Goal: Transaction & Acquisition: Purchase product/service

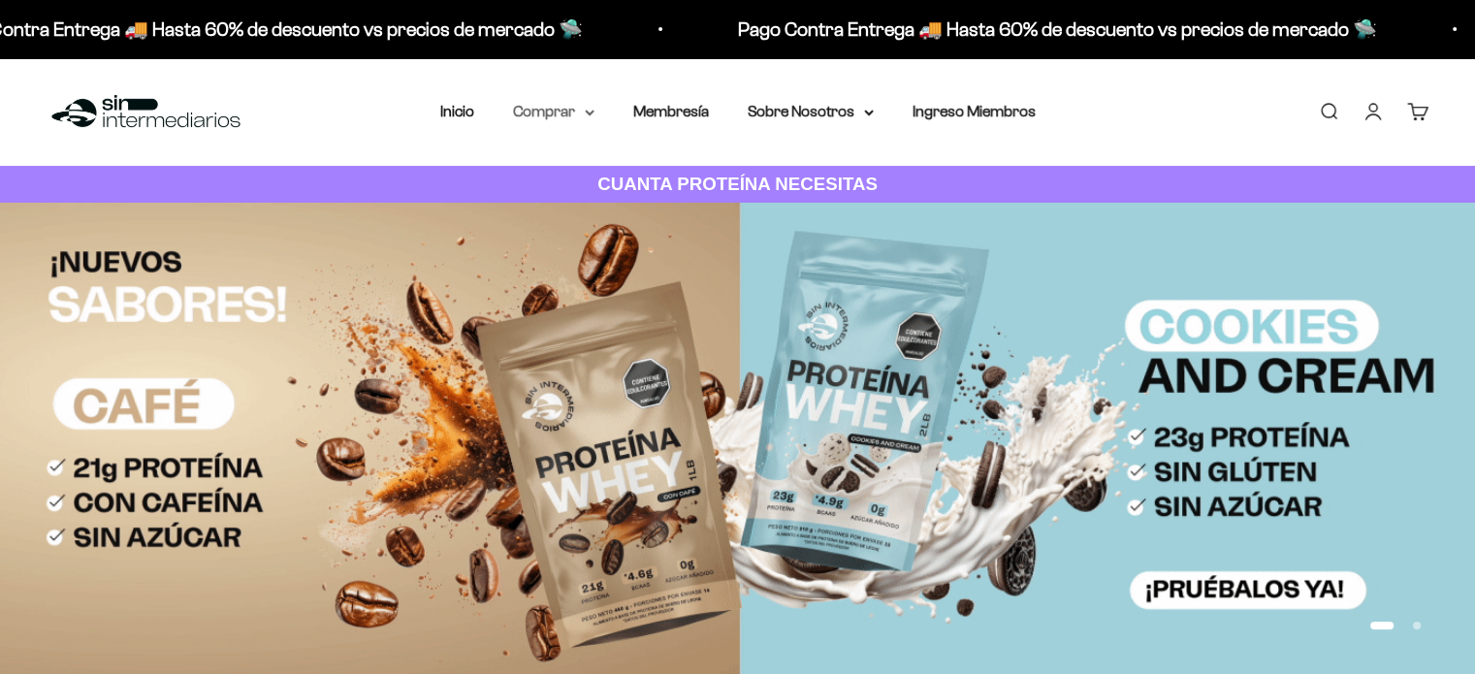
click at [590, 112] on icon at bounding box center [590, 113] width 10 height 7
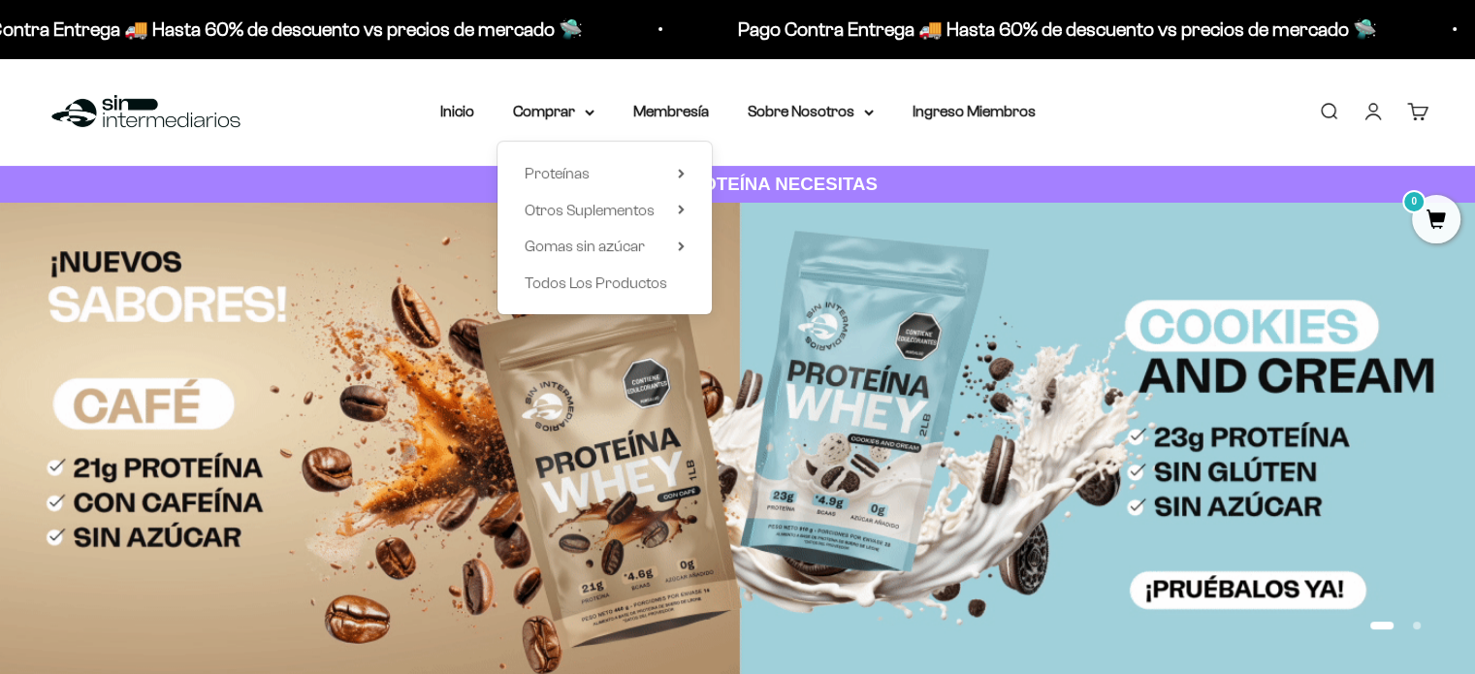
click at [691, 169] on div "Proteínas Ver Todos Whey Iso Vegan" at bounding box center [605, 228] width 214 height 173
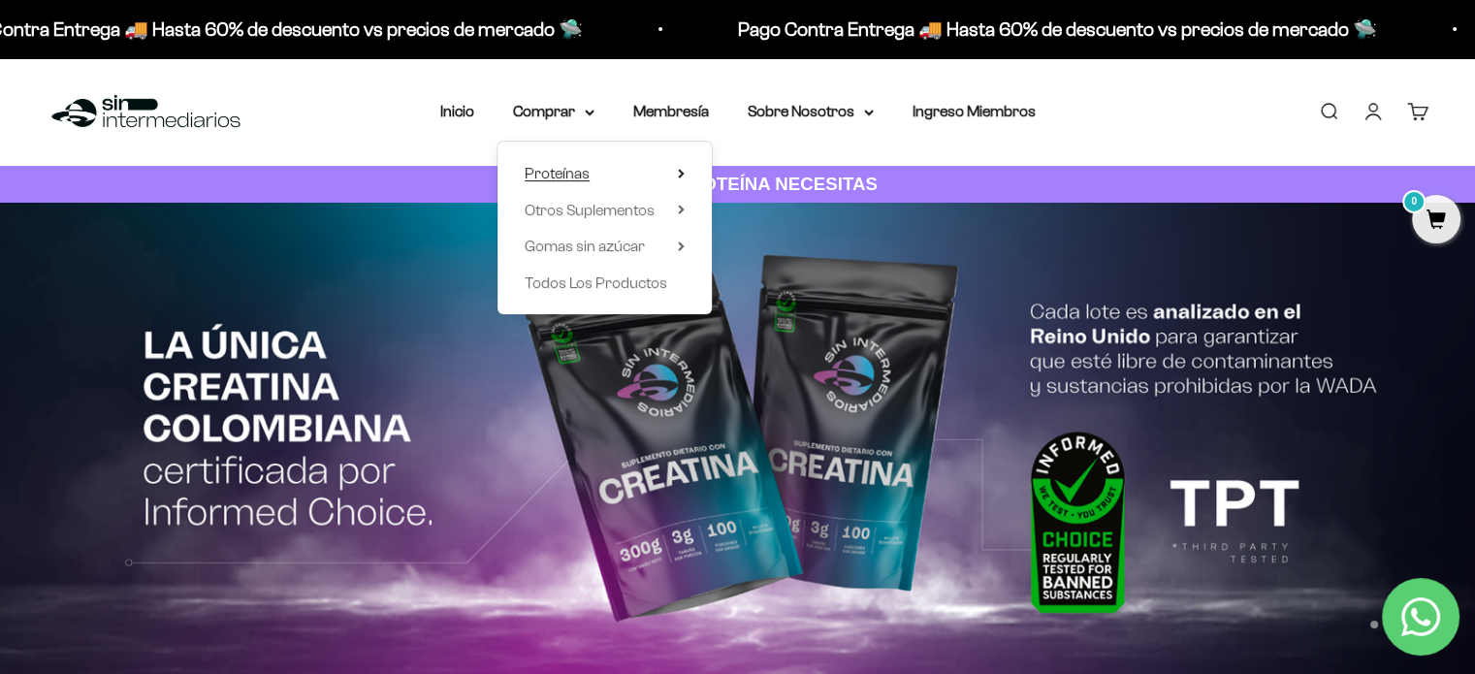
click at [681, 169] on icon at bounding box center [681, 174] width 7 height 10
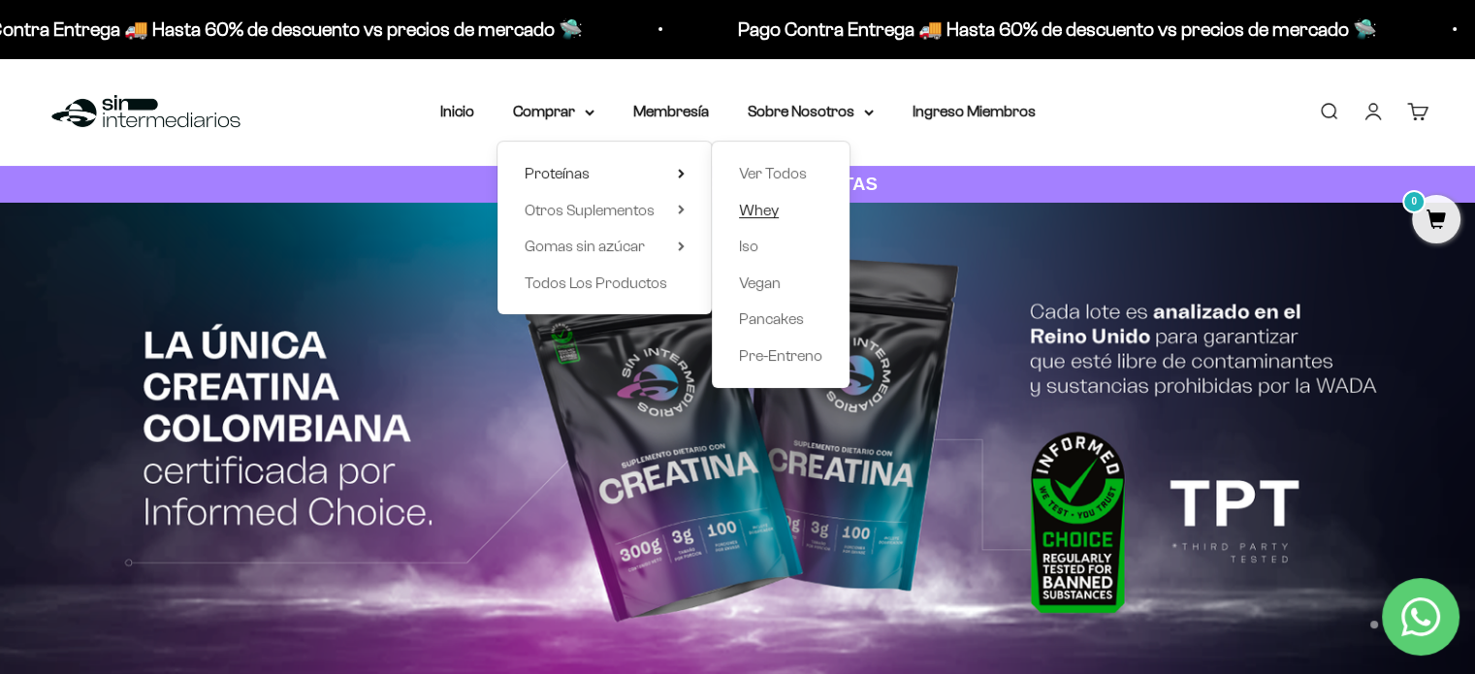
click at [768, 213] on span "Whey" at bounding box center [759, 210] width 40 height 16
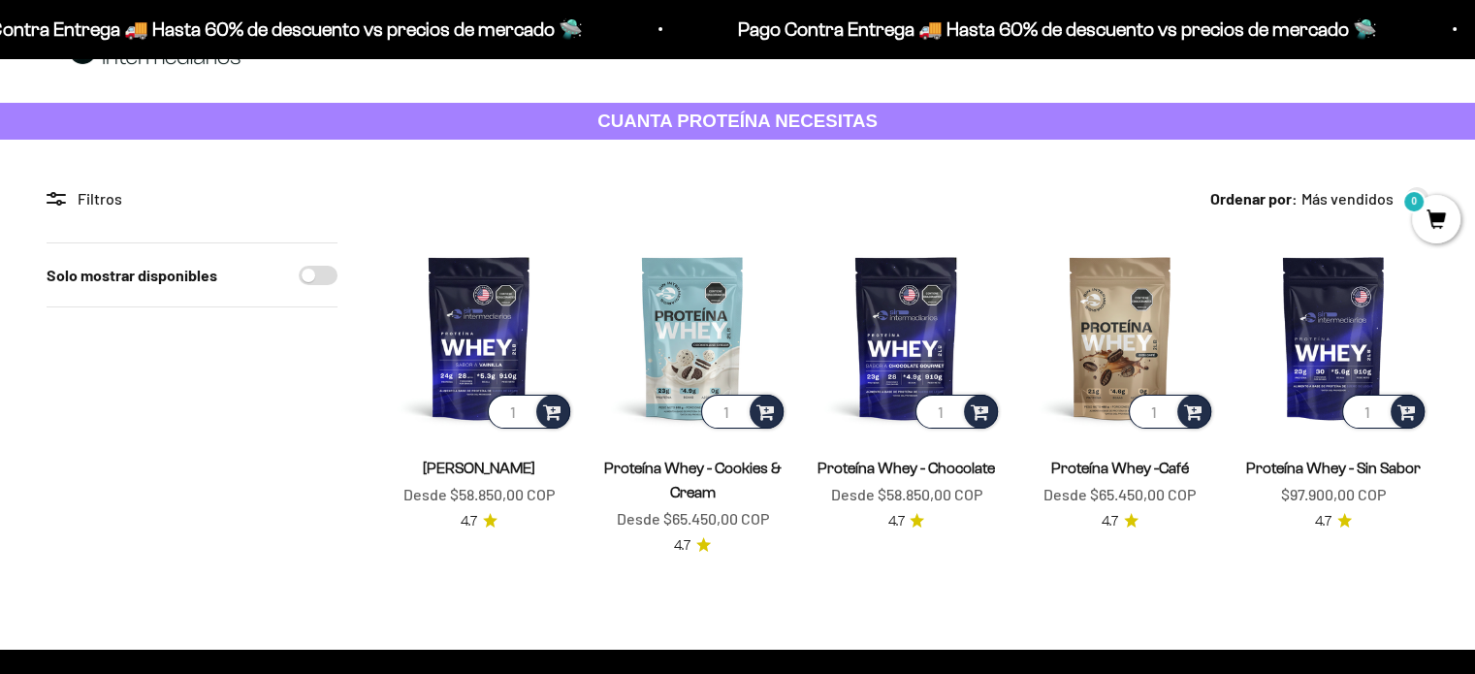
scroll to position [97, 0]
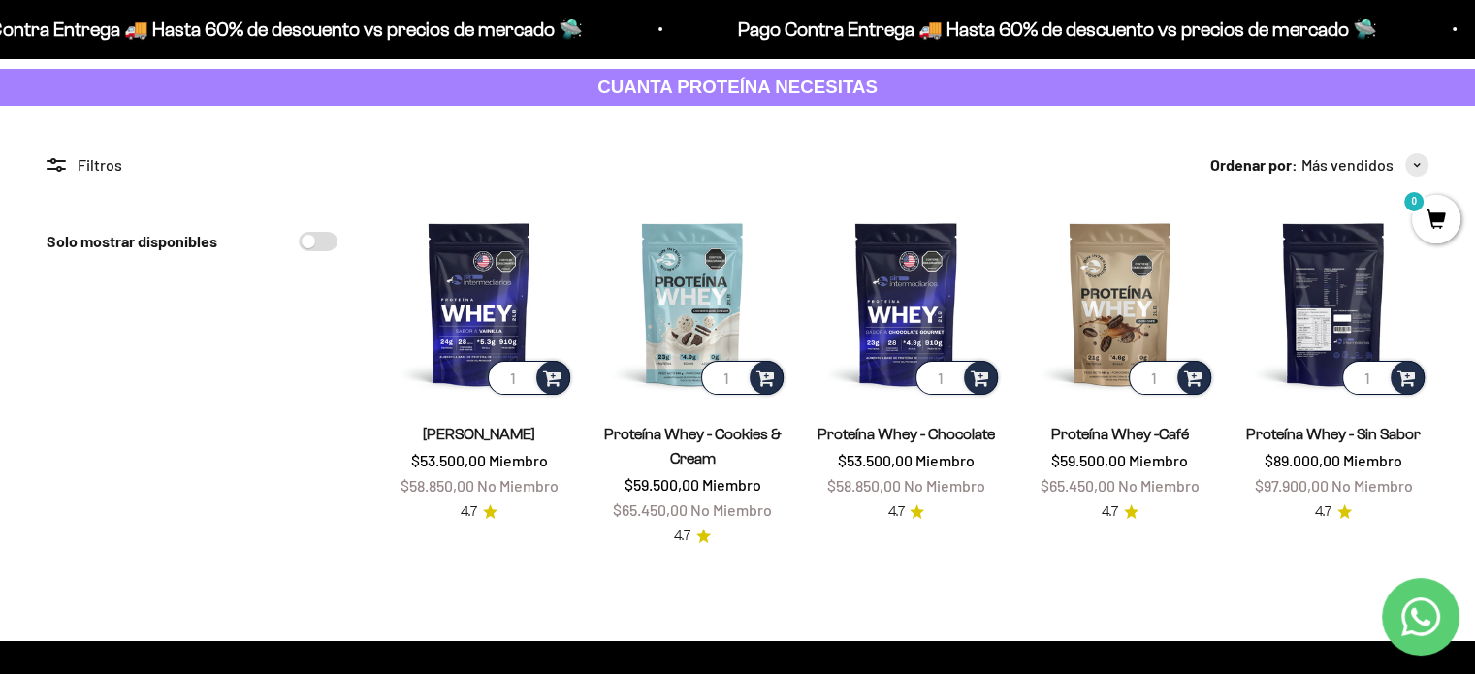
click at [1338, 259] on img at bounding box center [1333, 304] width 190 height 190
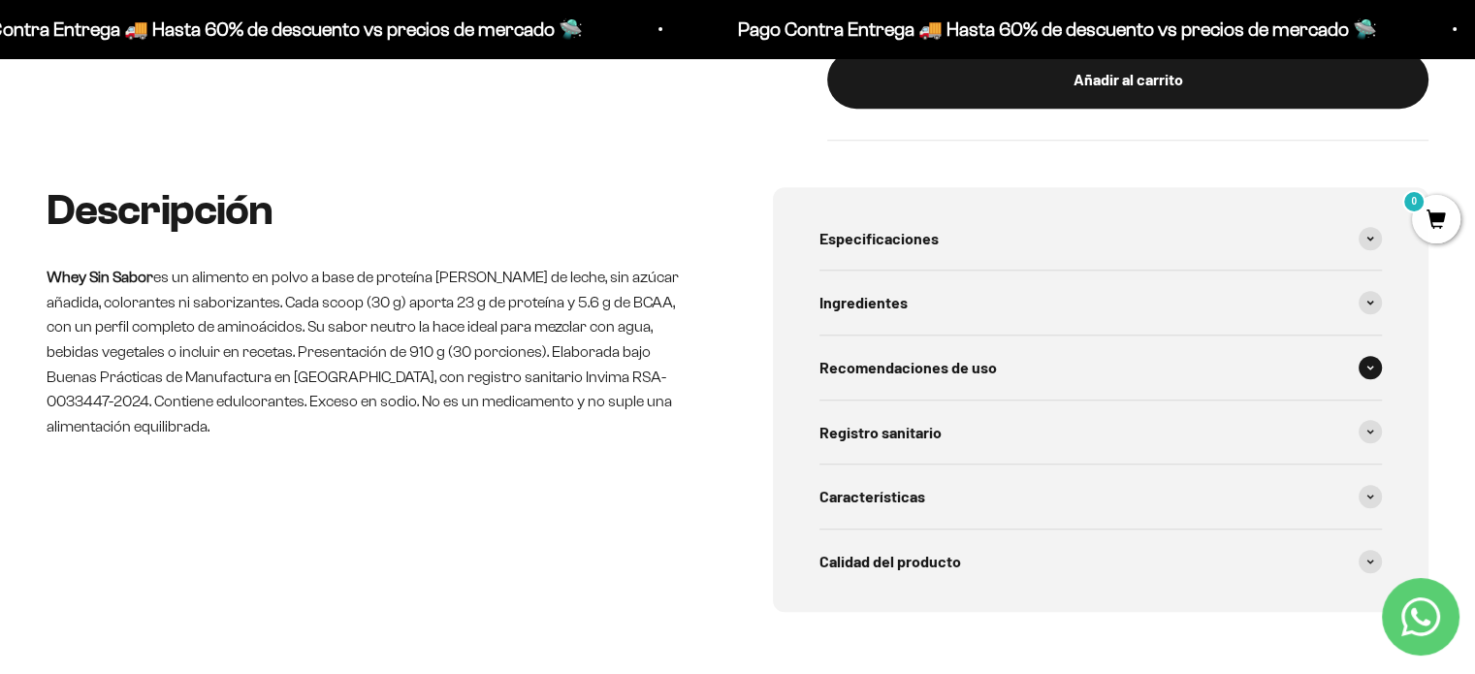
scroll to position [873, 0]
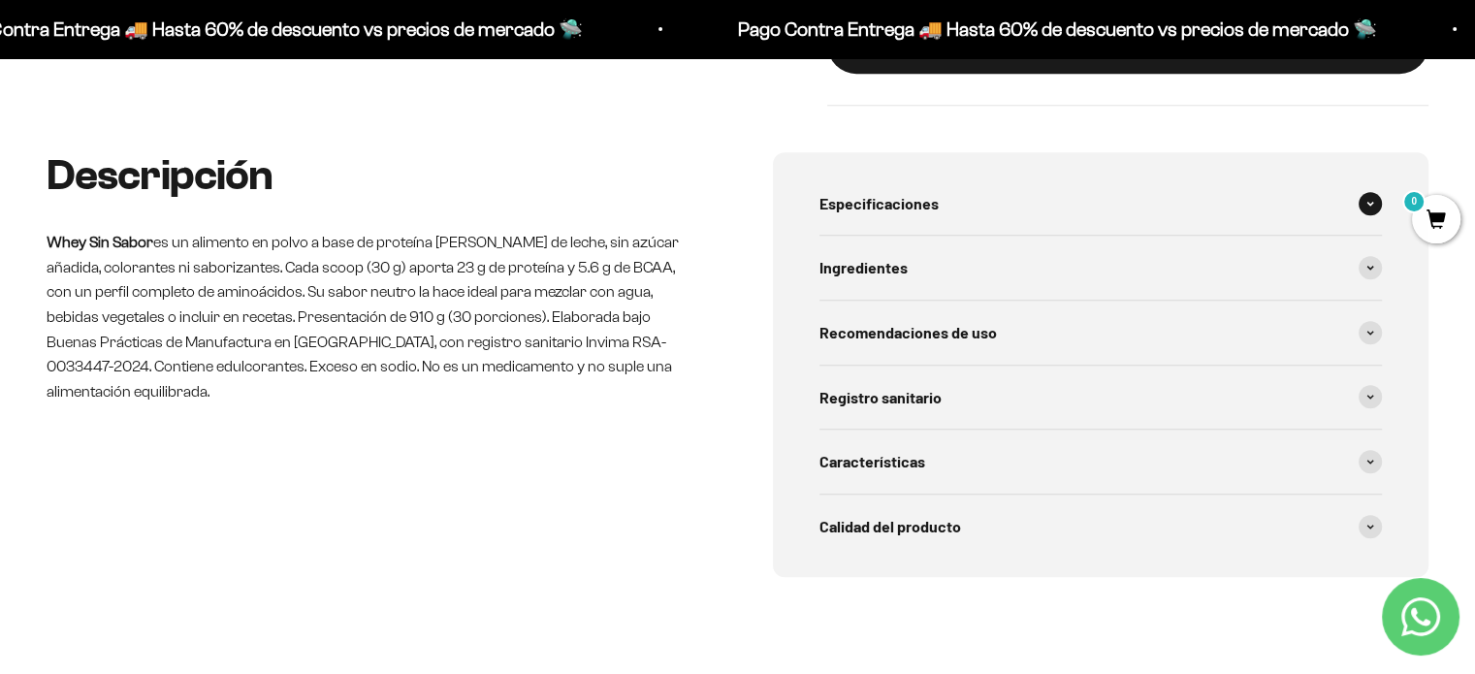
click at [871, 213] on span "Especificaciones" at bounding box center [878, 203] width 119 height 25
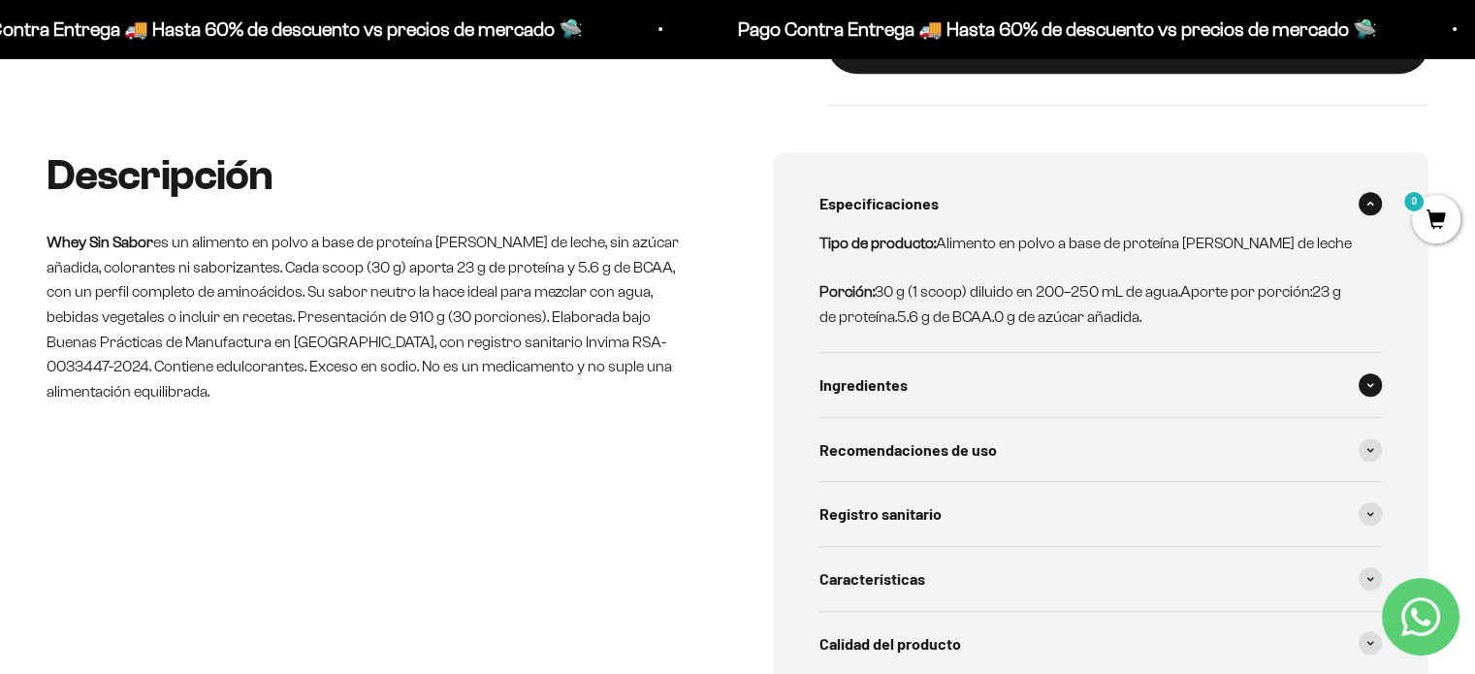
click at [886, 395] on span "Ingredientes" at bounding box center [863, 384] width 88 height 25
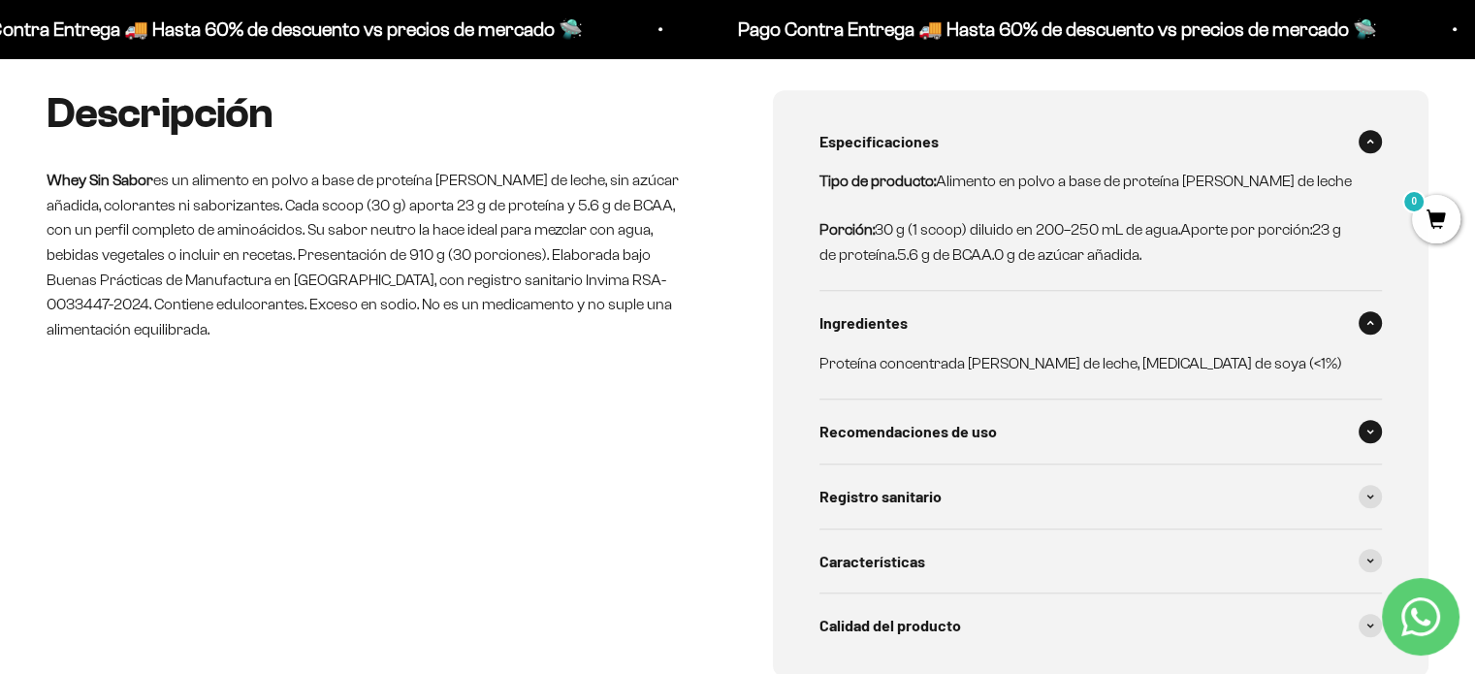
scroll to position [970, 0]
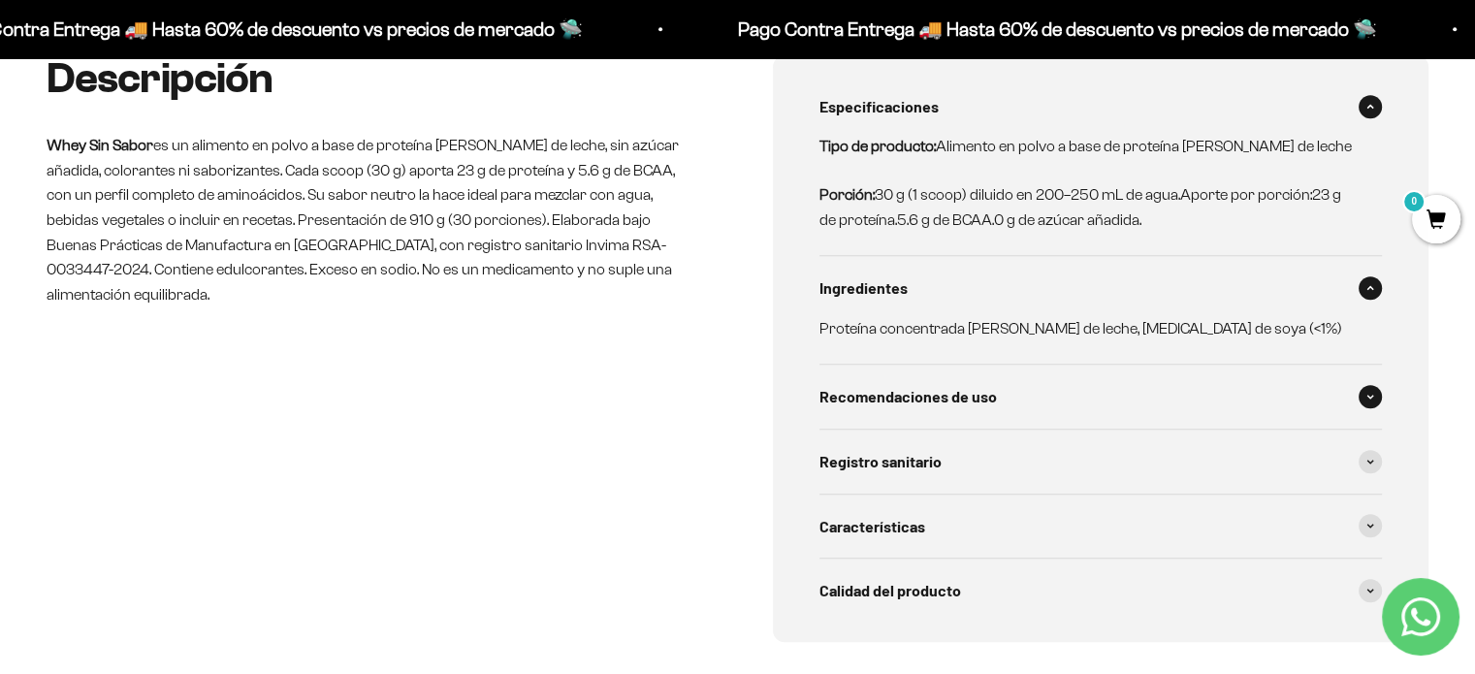
click at [890, 398] on span "Recomendaciones de uso" at bounding box center [907, 396] width 177 height 25
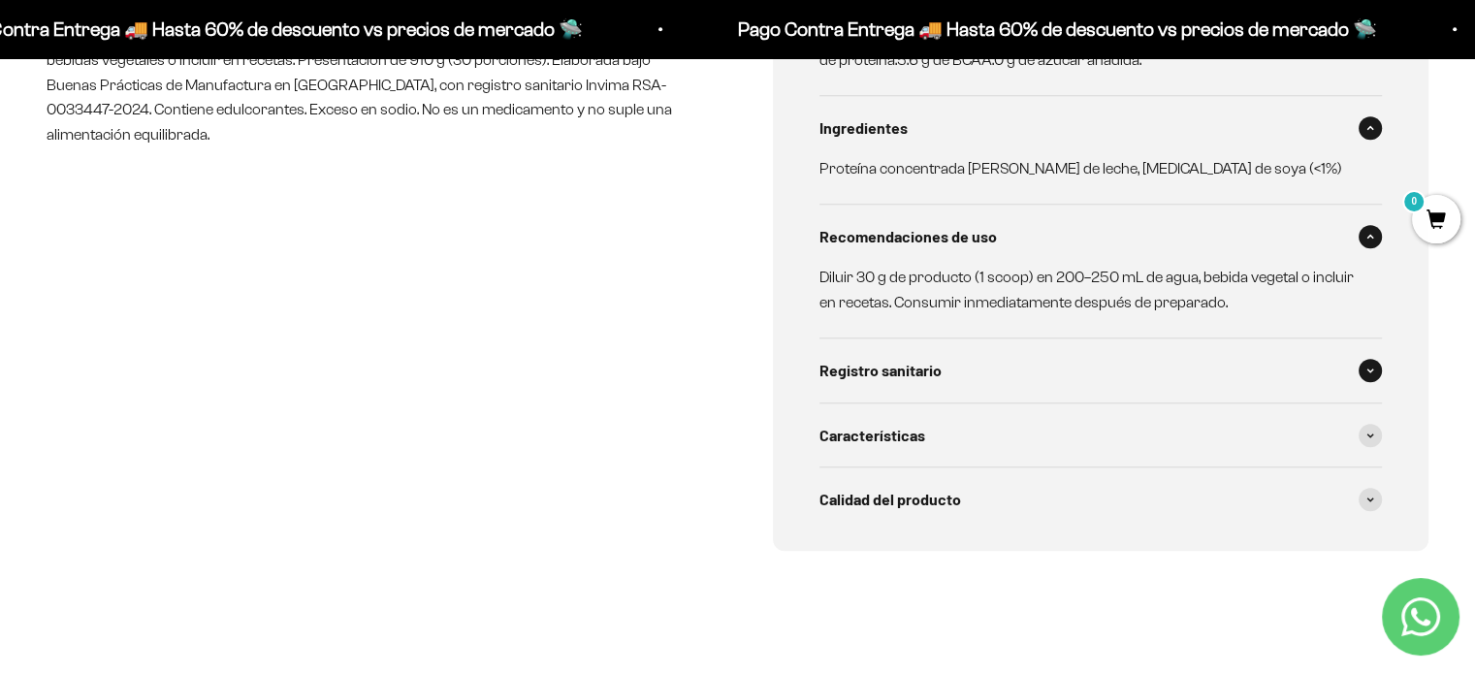
scroll to position [1164, 0]
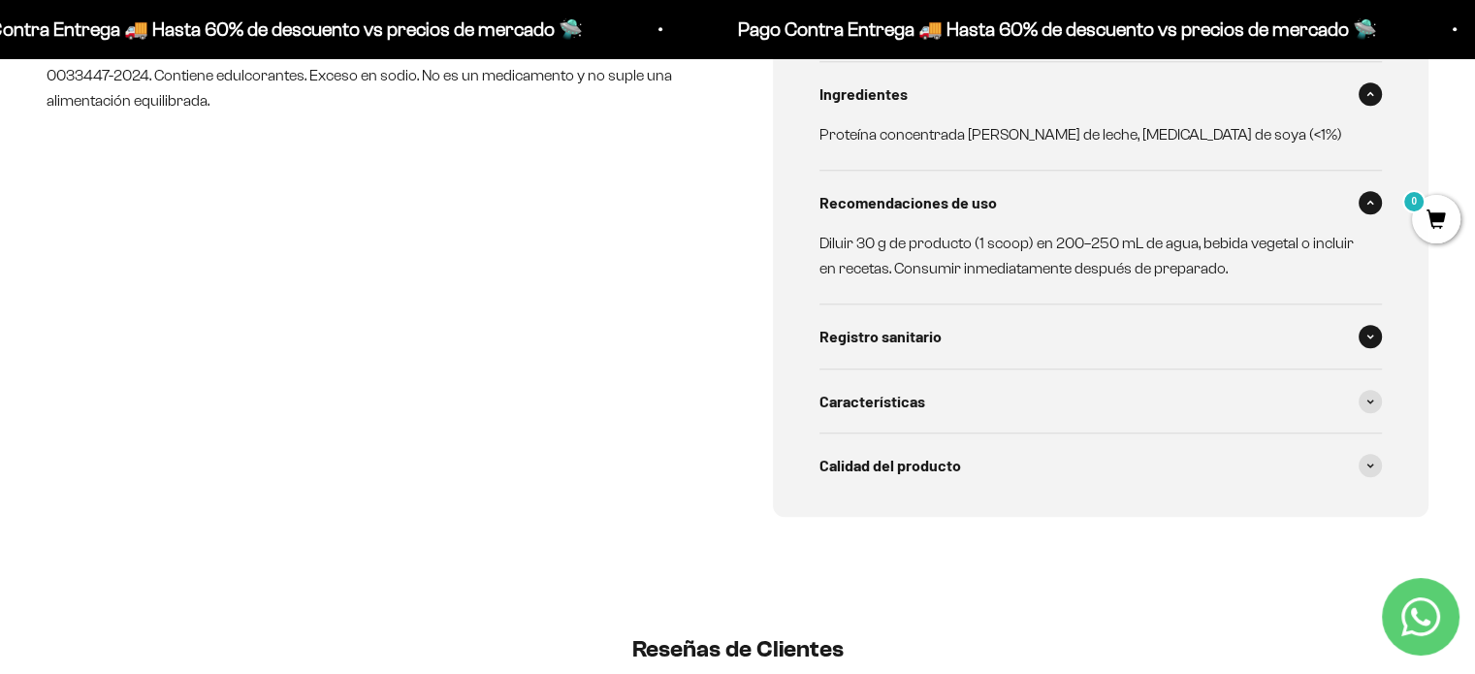
click at [891, 348] on div "Registro sanitario" at bounding box center [1100, 337] width 563 height 64
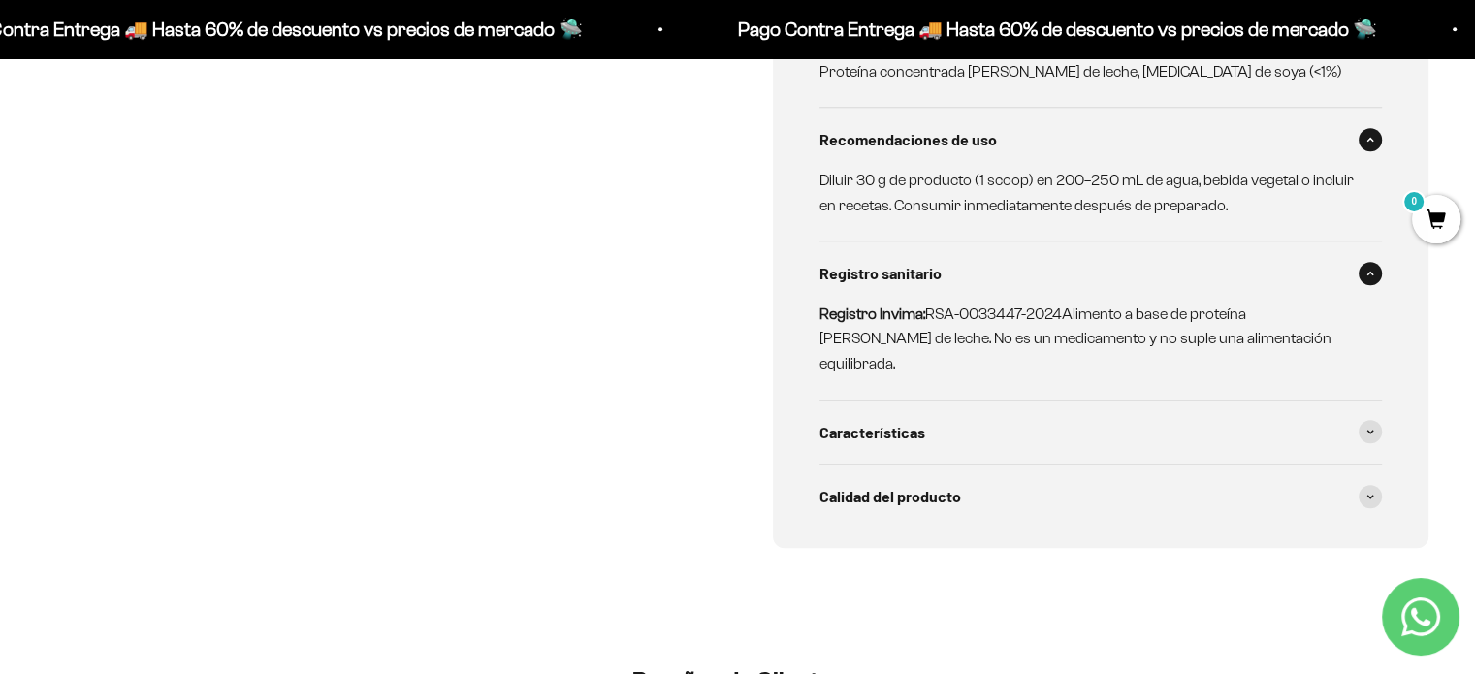
scroll to position [1261, 0]
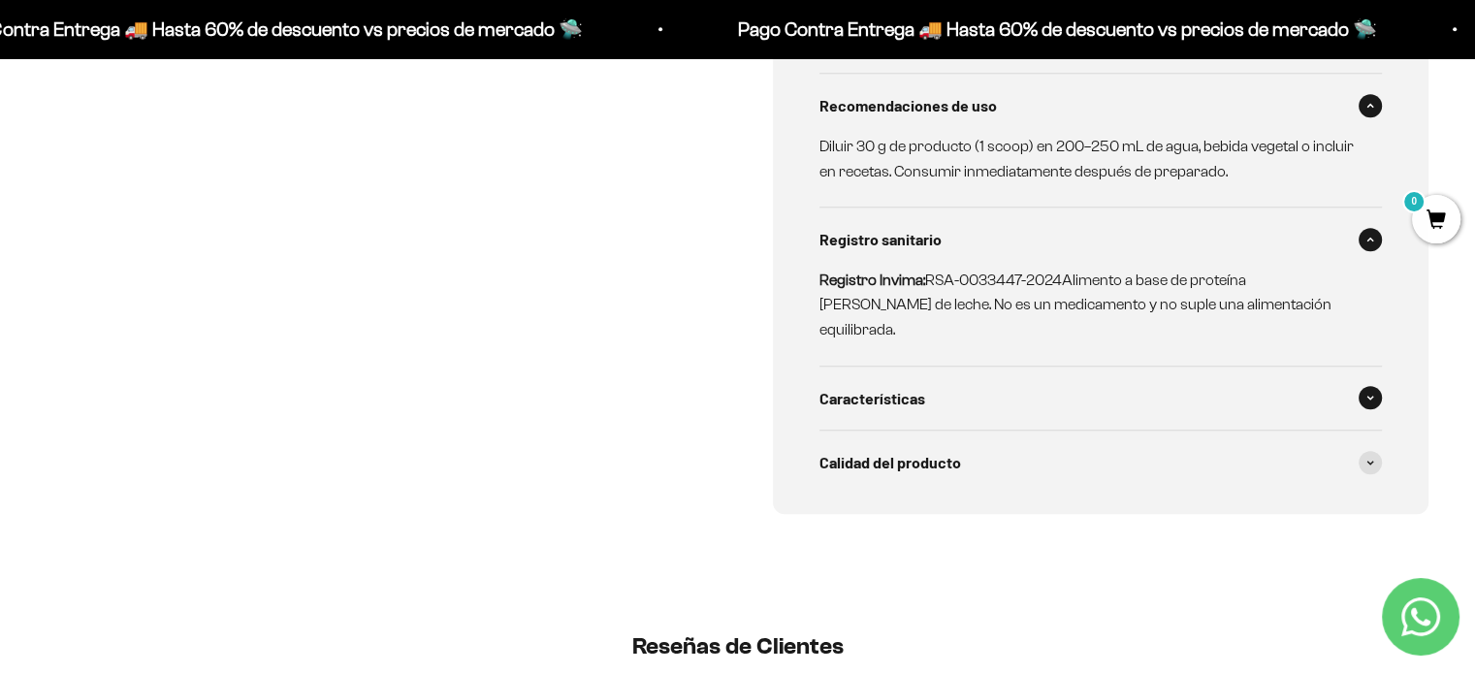
click at [896, 386] on span "Características" at bounding box center [872, 398] width 106 height 25
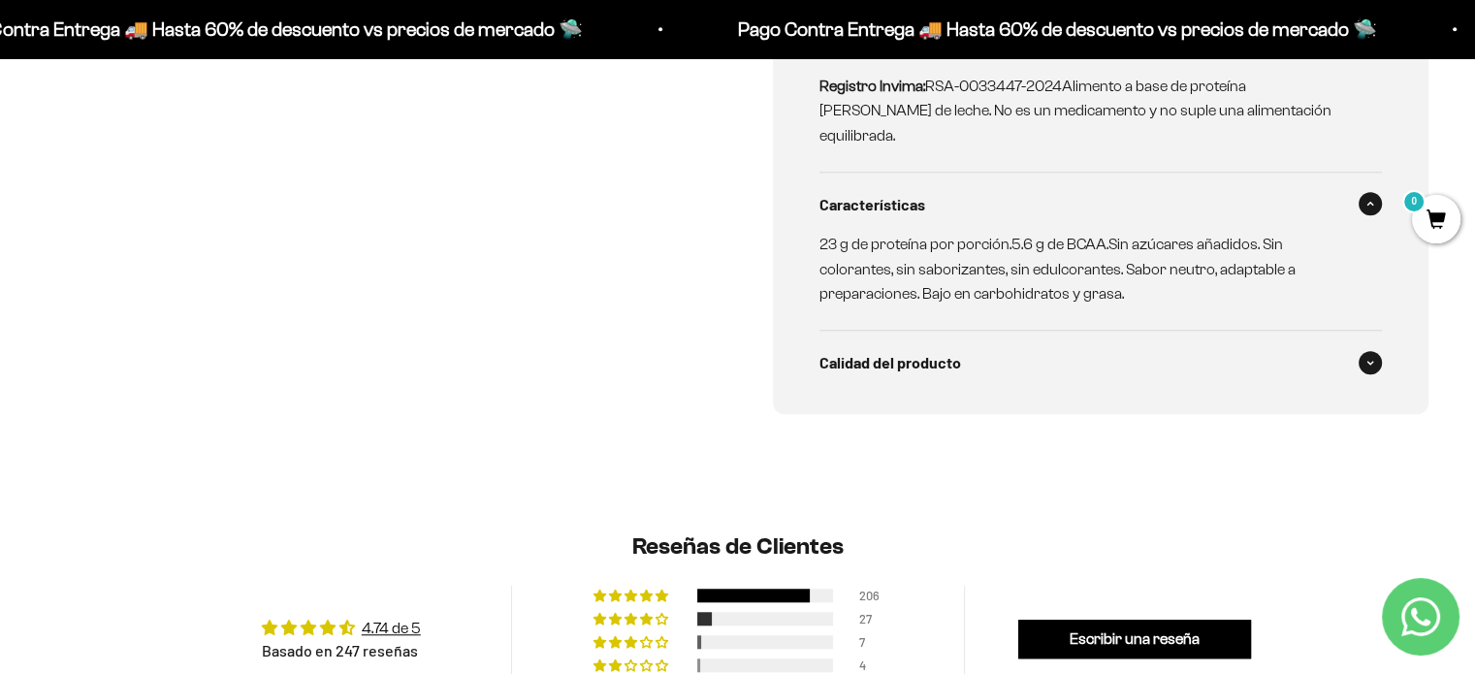
scroll to position [1552, 0]
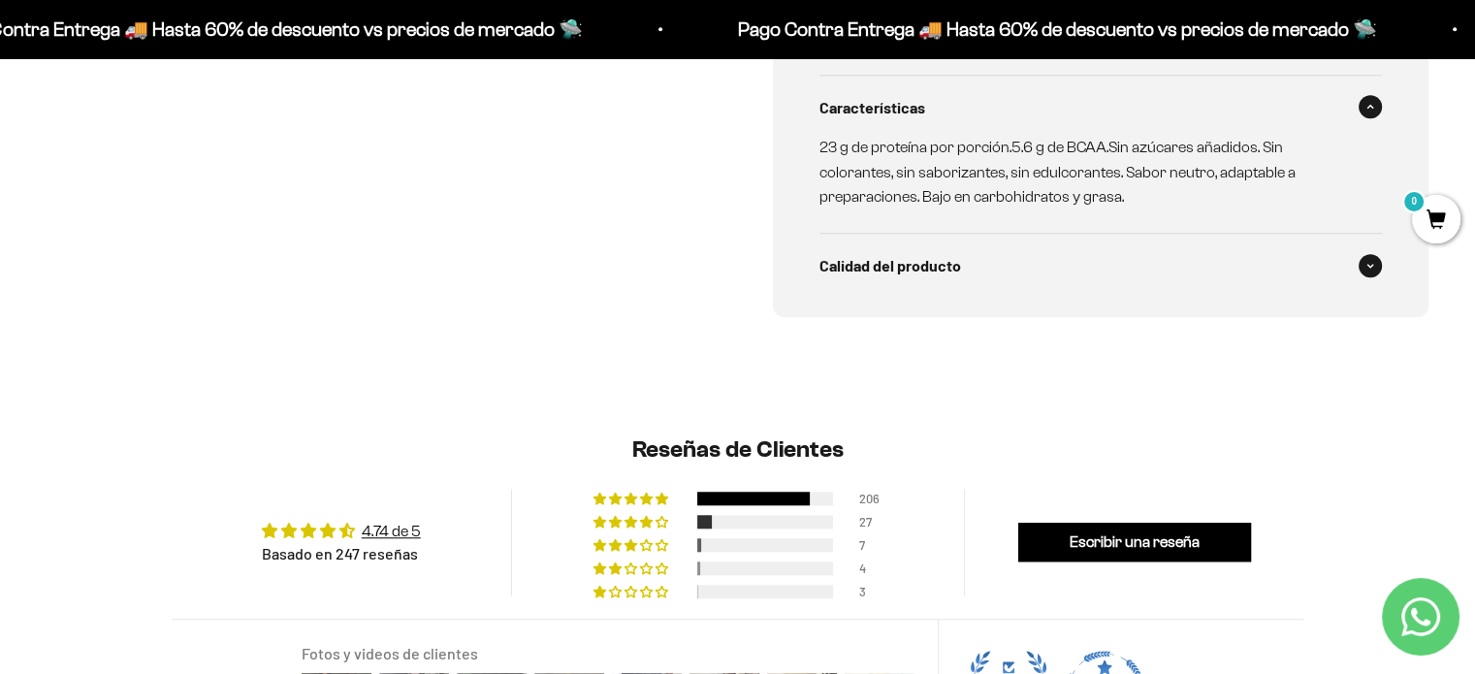
click at [880, 266] on div "Calidad del producto" at bounding box center [1100, 266] width 563 height 64
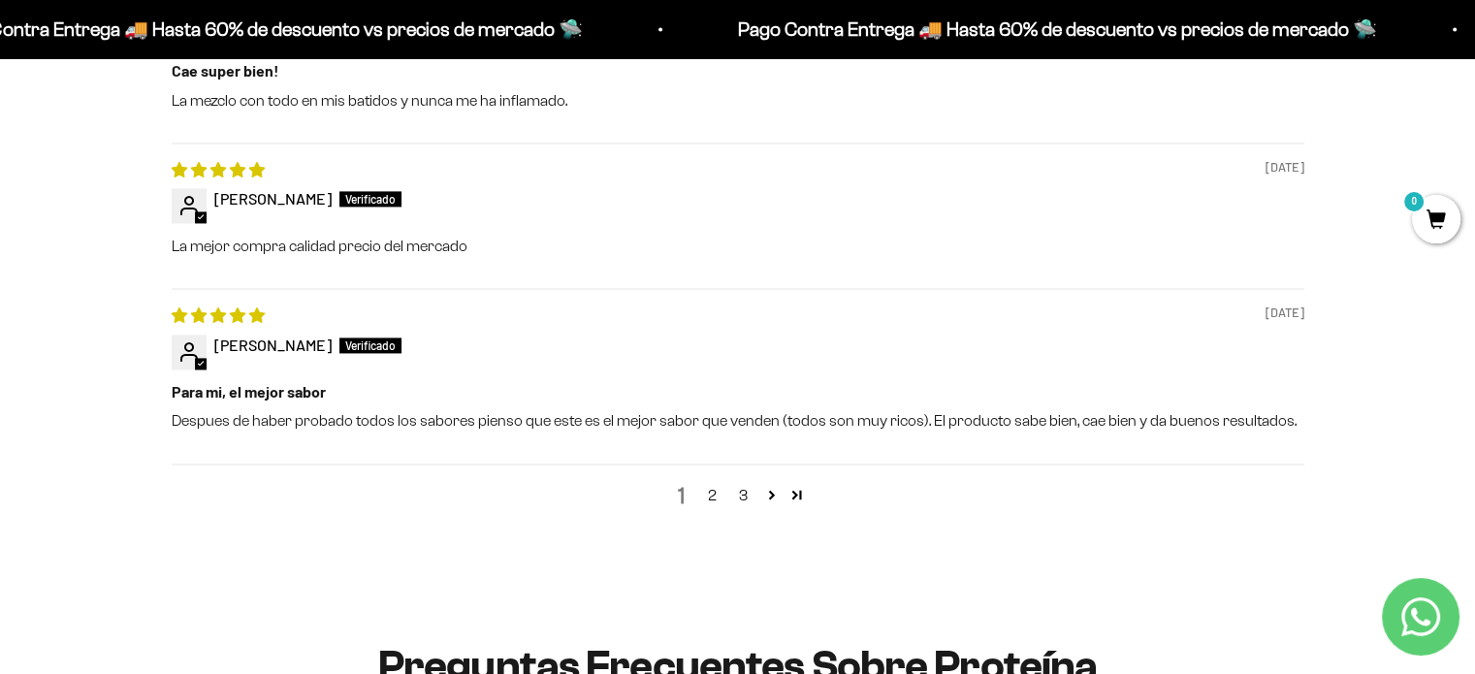
scroll to position [2812, 0]
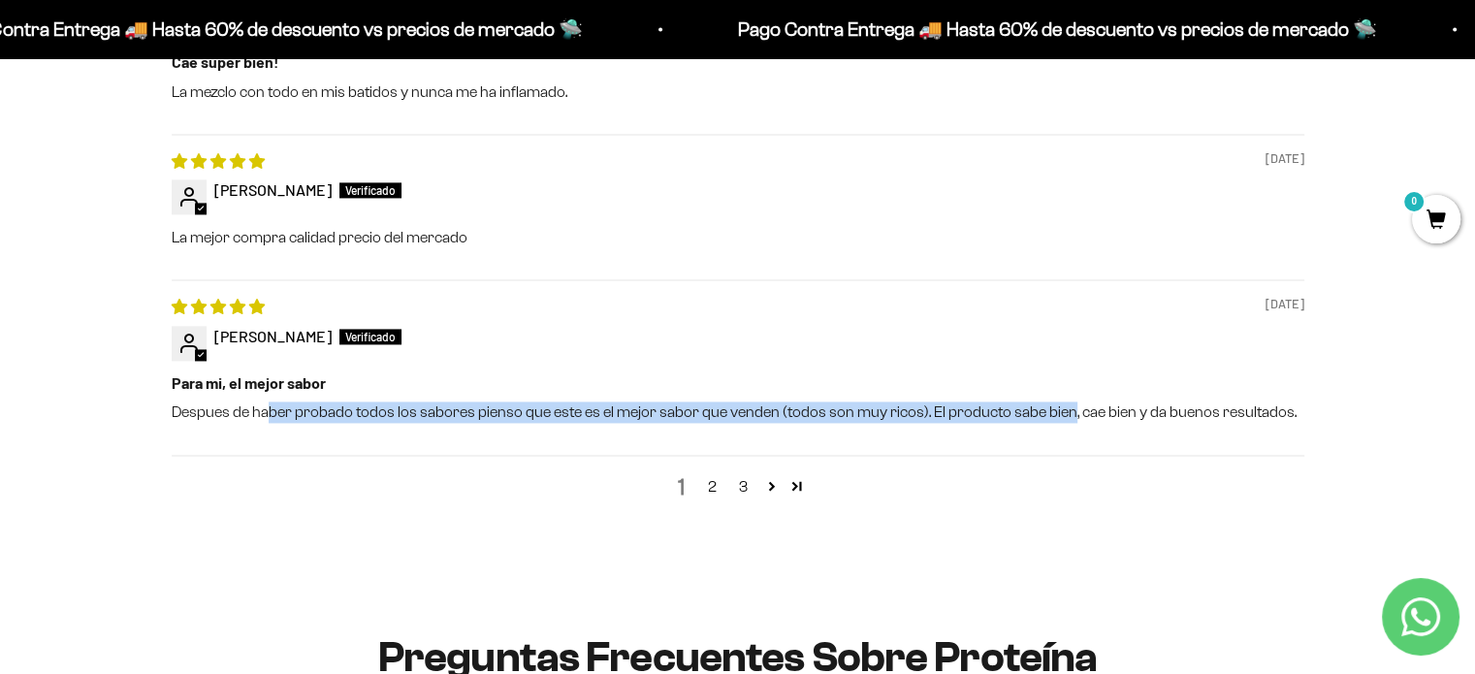
drag, startPoint x: 268, startPoint y: 391, endPoint x: 1069, endPoint y: 385, distance: 801.1
click at [1068, 402] on p "Despues de haber probado todos los sabores pienso que este es el mejor sabor qu…" at bounding box center [738, 412] width 1133 height 21
